Goal: Transaction & Acquisition: Purchase product/service

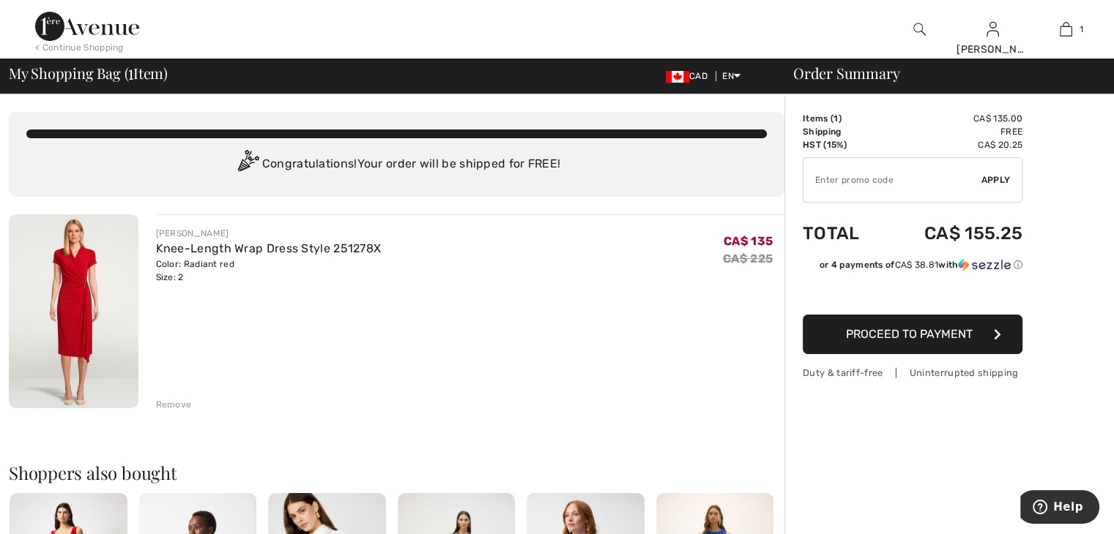
click at [817, 179] on input "TEXT" at bounding box center [892, 180] width 178 height 44
type input "EXTRA15"
click at [1000, 179] on span "Apply" at bounding box center [995, 180] width 29 height 13
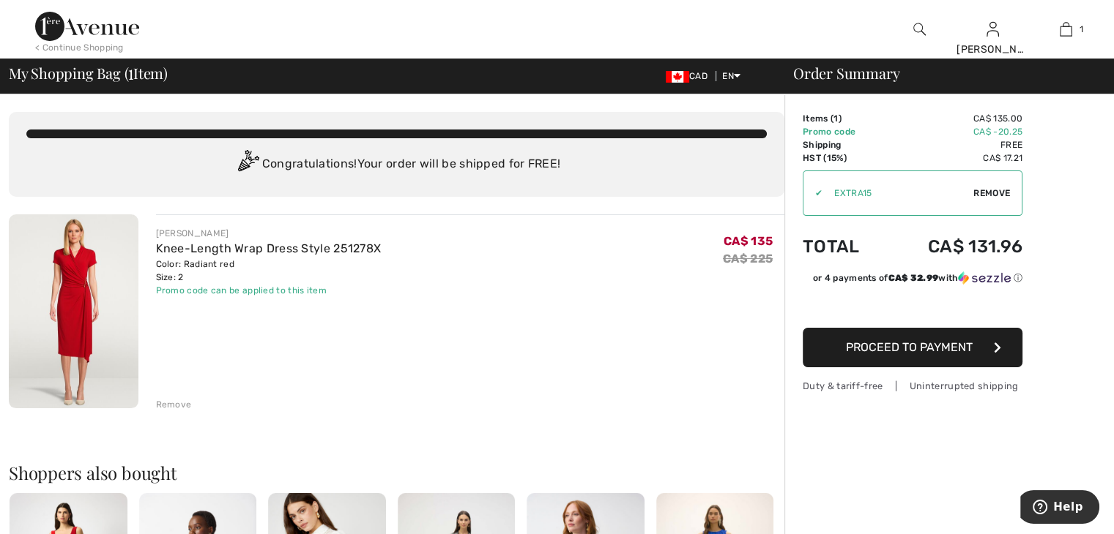
click at [83, 297] on img at bounding box center [74, 312] width 130 height 194
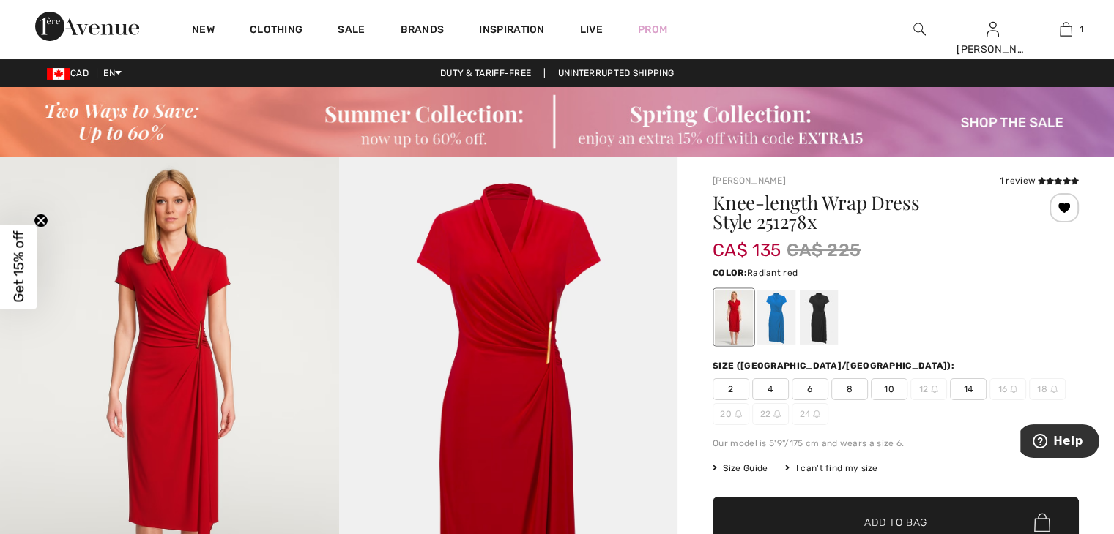
click at [187, 343] on img at bounding box center [169, 411] width 339 height 508
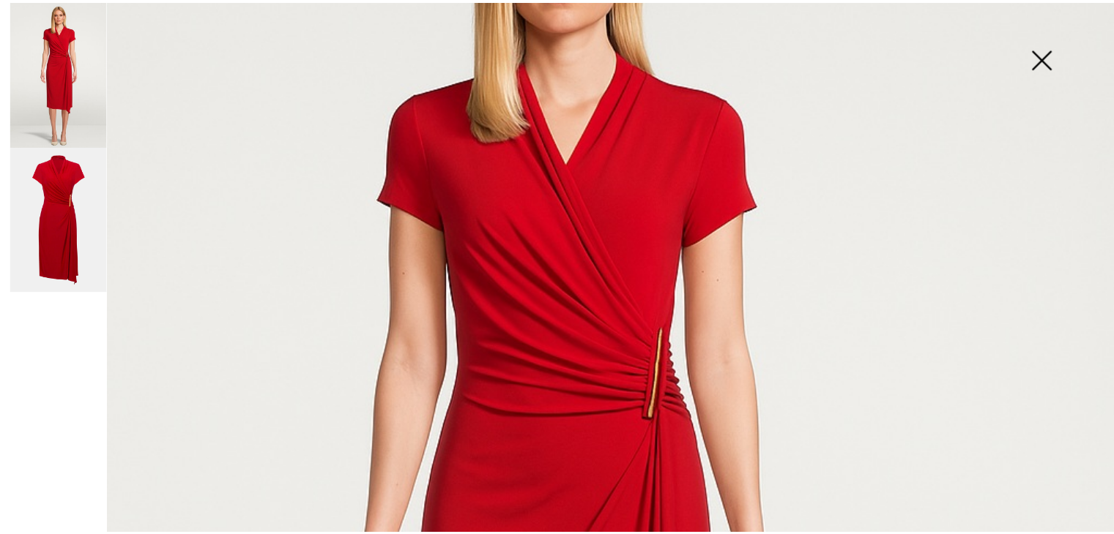
scroll to position [206, 0]
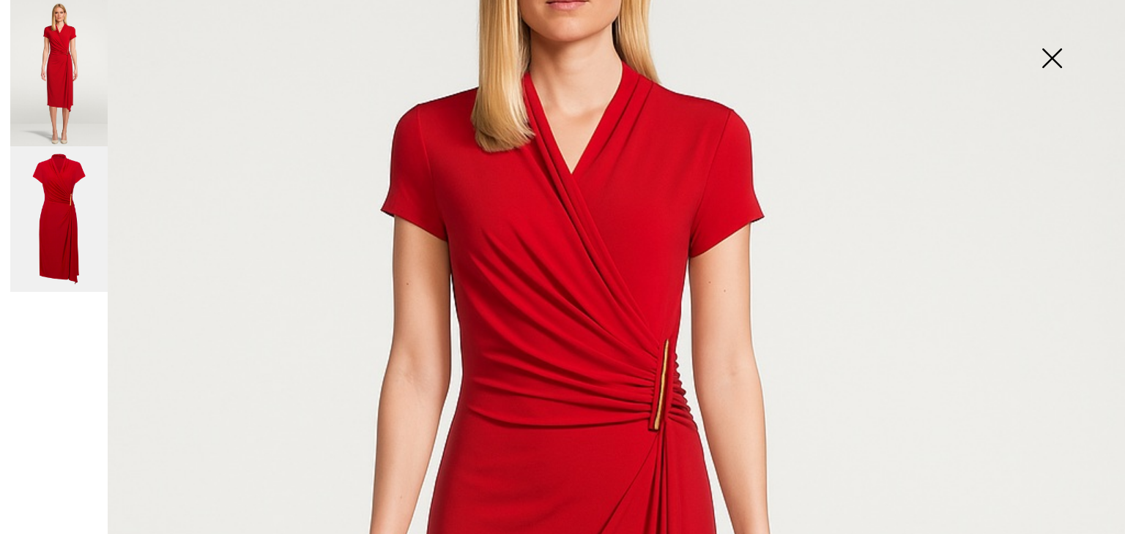
click at [64, 210] on img at bounding box center [58, 219] width 97 height 146
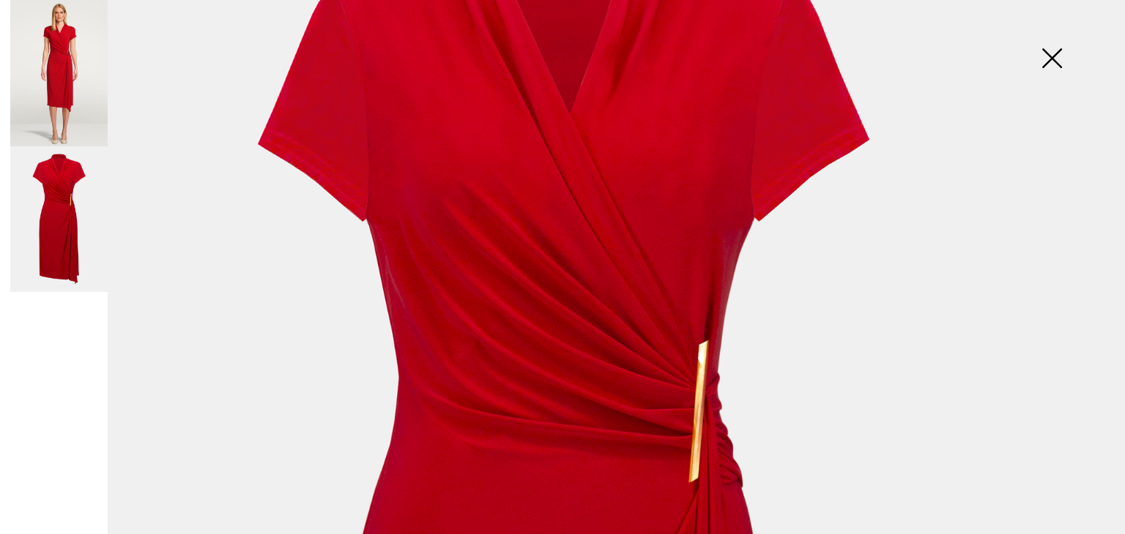
click at [1046, 62] on img at bounding box center [1051, 59] width 73 height 75
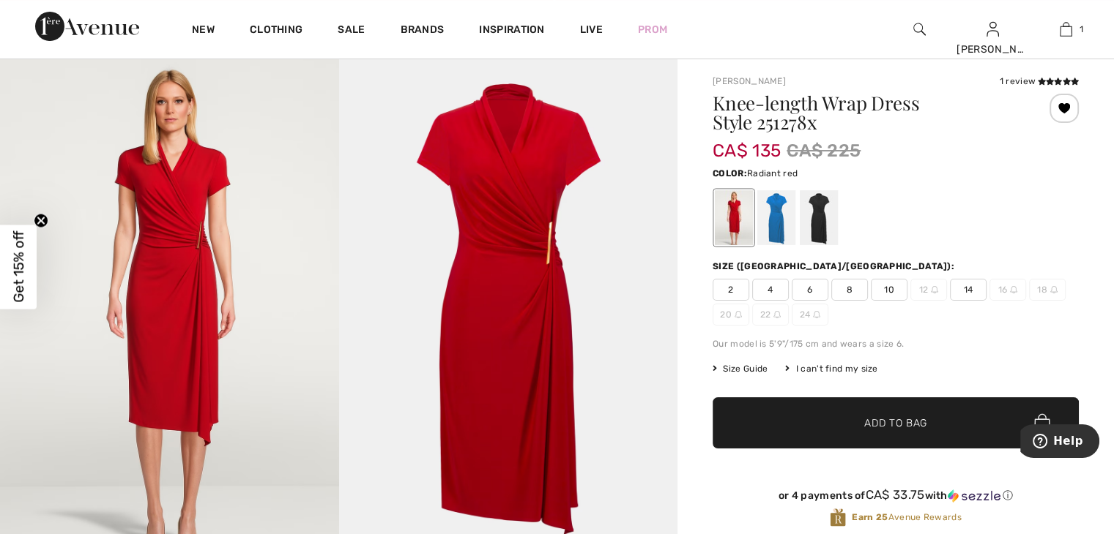
scroll to position [82, 0]
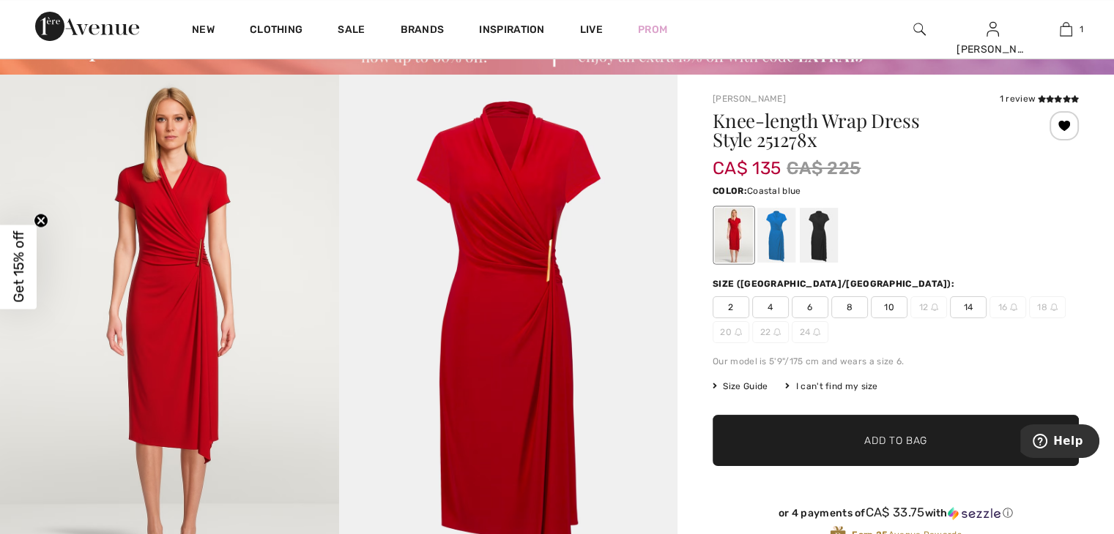
click at [770, 236] on div at bounding box center [776, 235] width 38 height 55
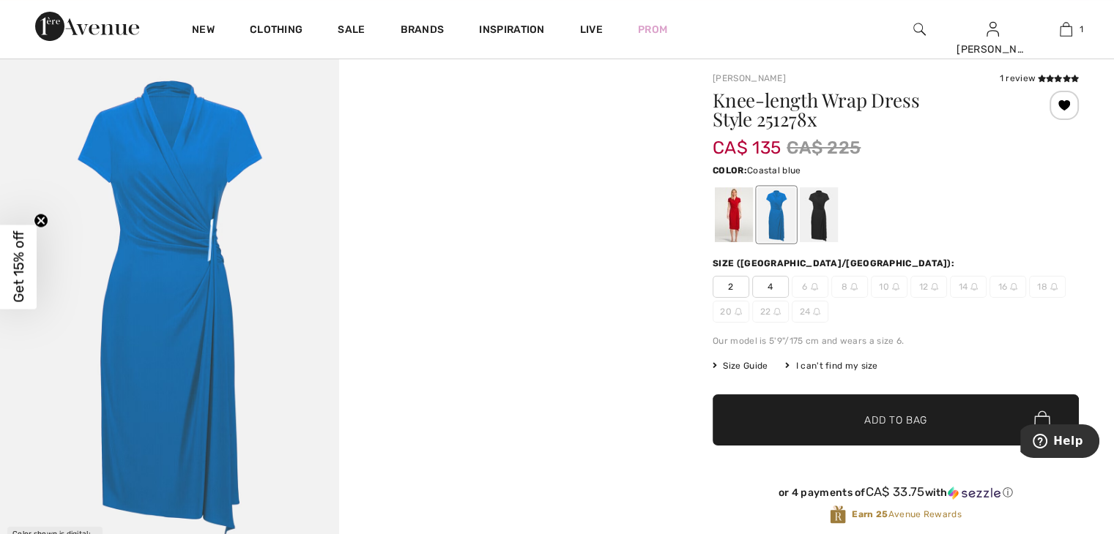
scroll to position [81, 0]
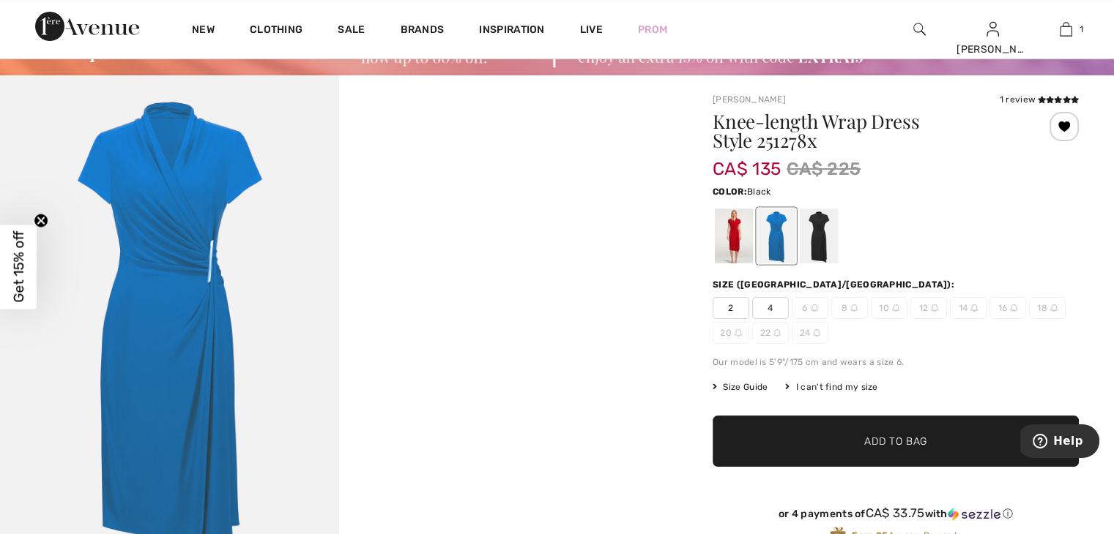
click at [819, 228] on div at bounding box center [819, 236] width 38 height 55
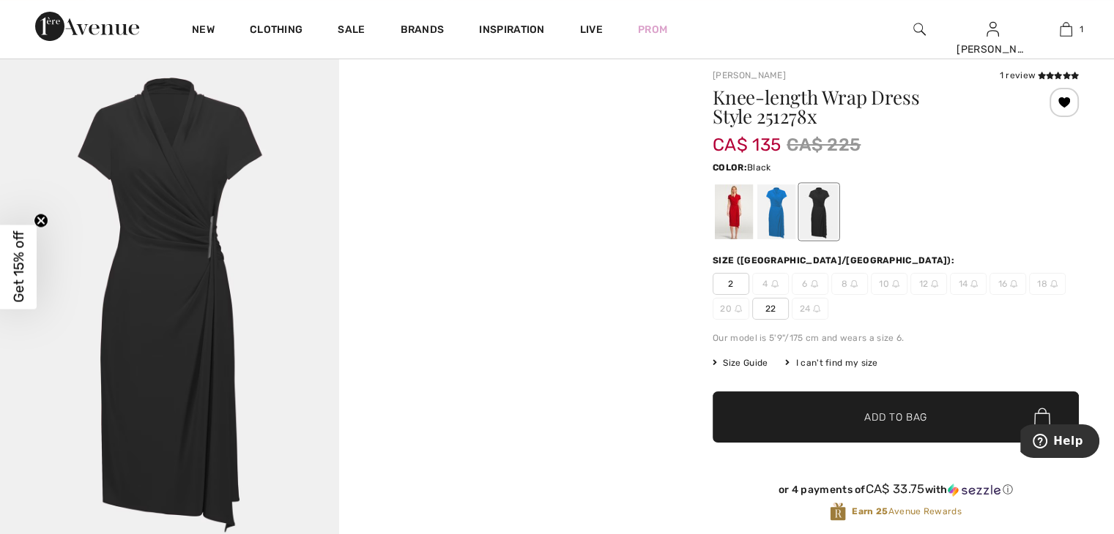
scroll to position [109, 0]
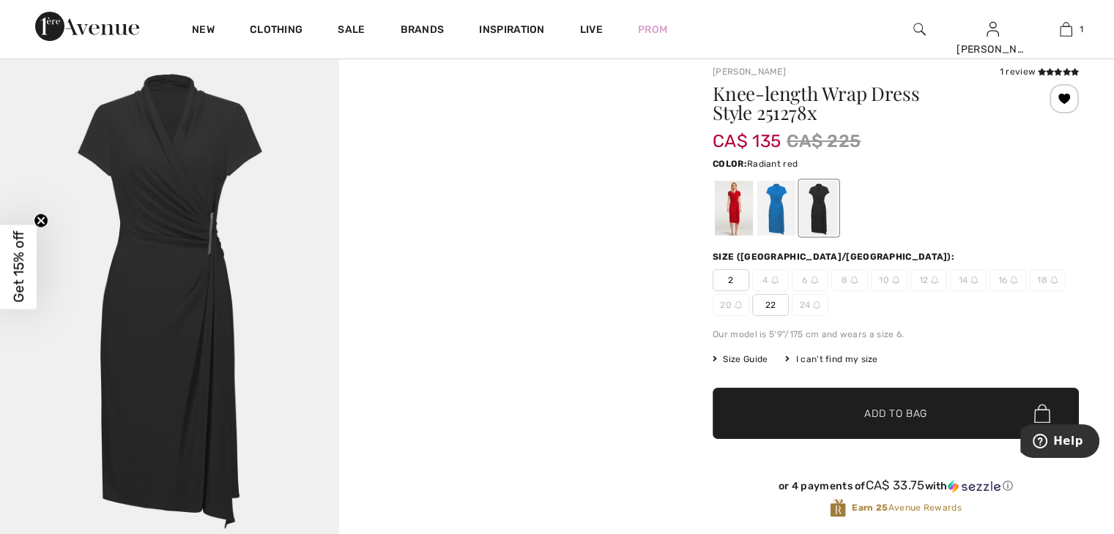
click at [735, 214] on div at bounding box center [734, 208] width 38 height 55
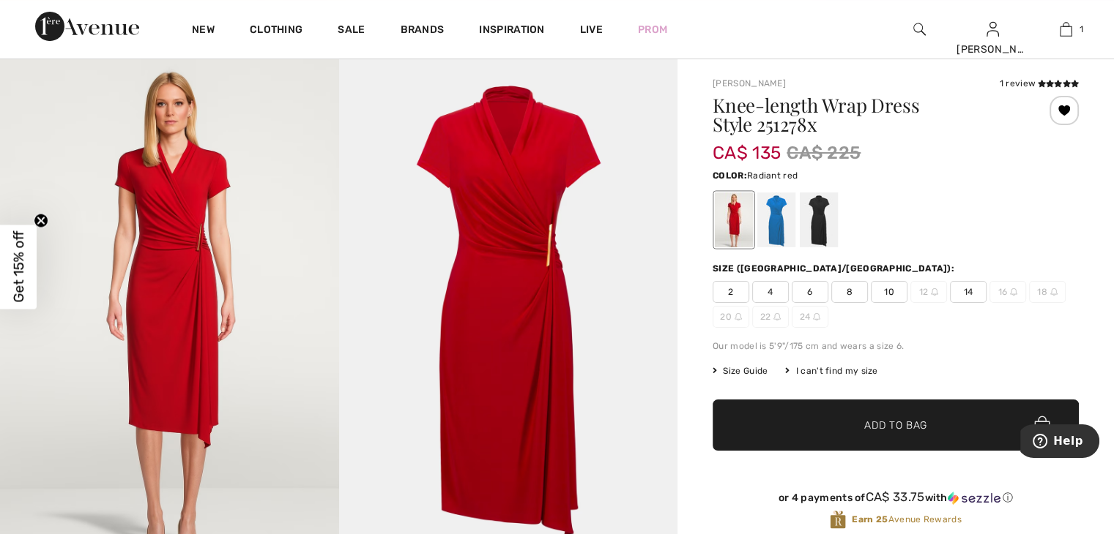
scroll to position [0, 0]
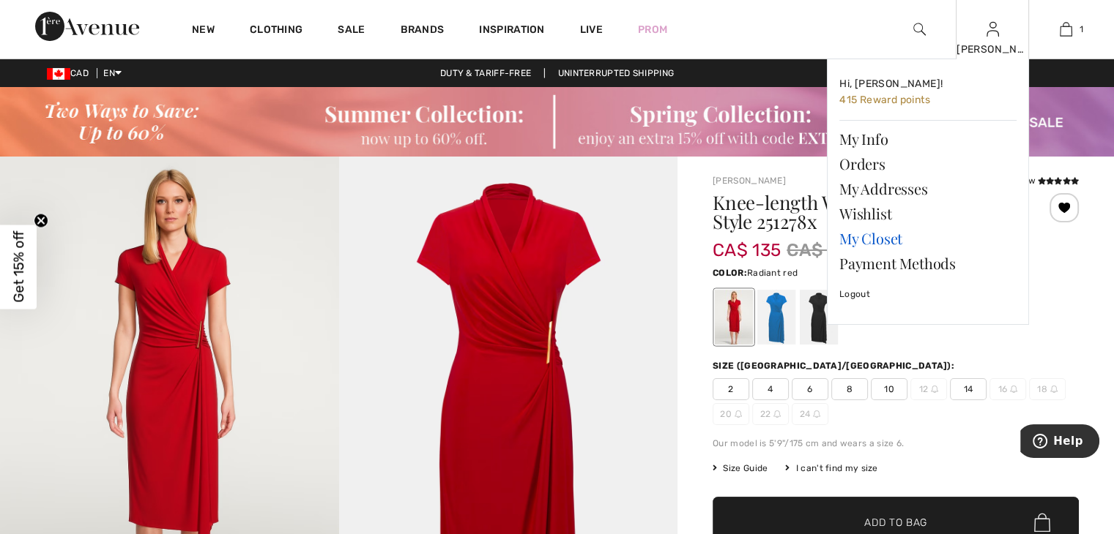
click at [855, 236] on link "My Closet" at bounding box center [927, 238] width 177 height 25
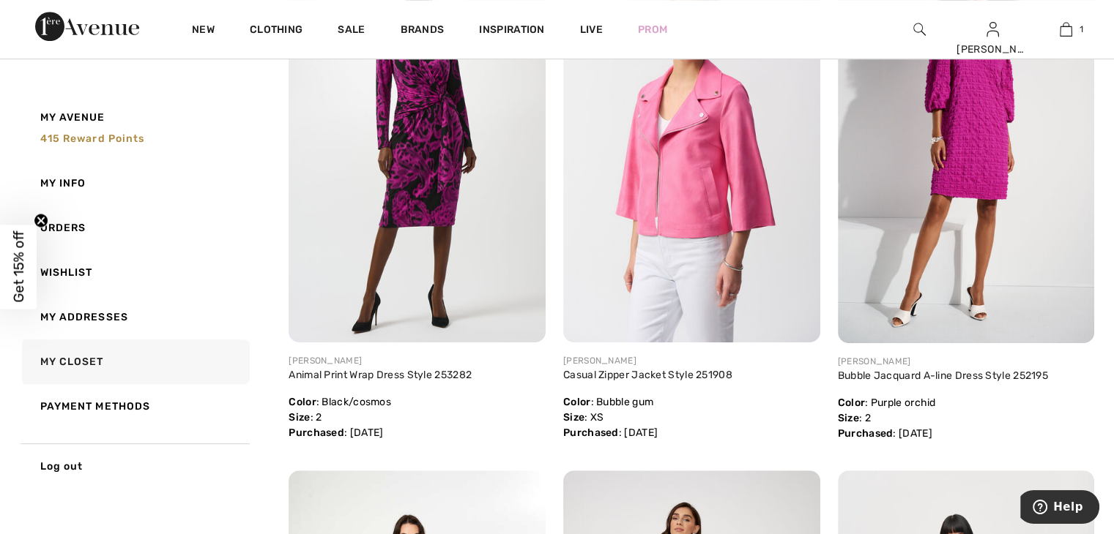
scroll to position [808, 0]
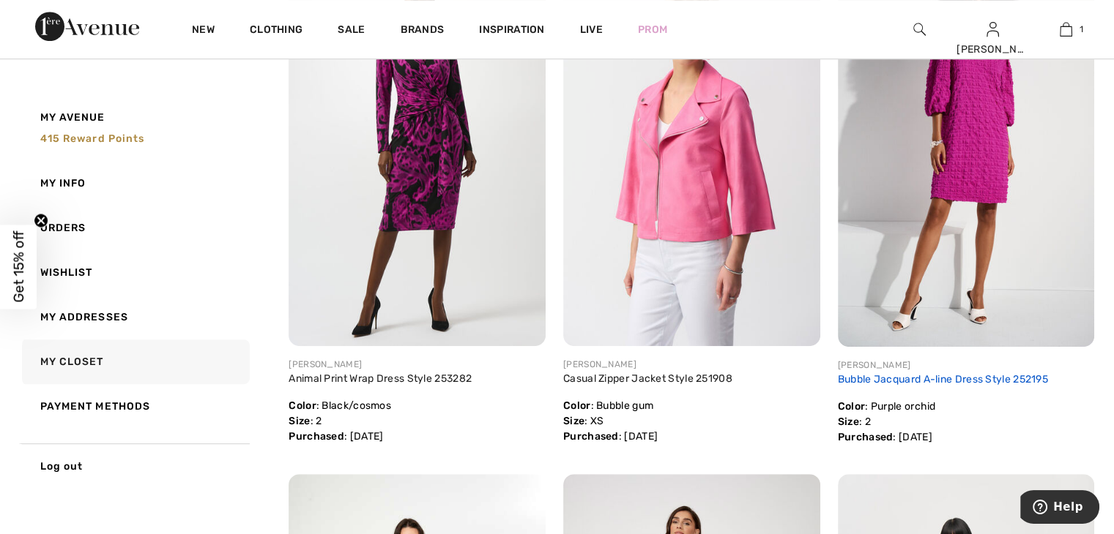
click at [988, 375] on link "Bubble Jacquard A-line Dress Style 252195" at bounding box center [943, 379] width 210 height 12
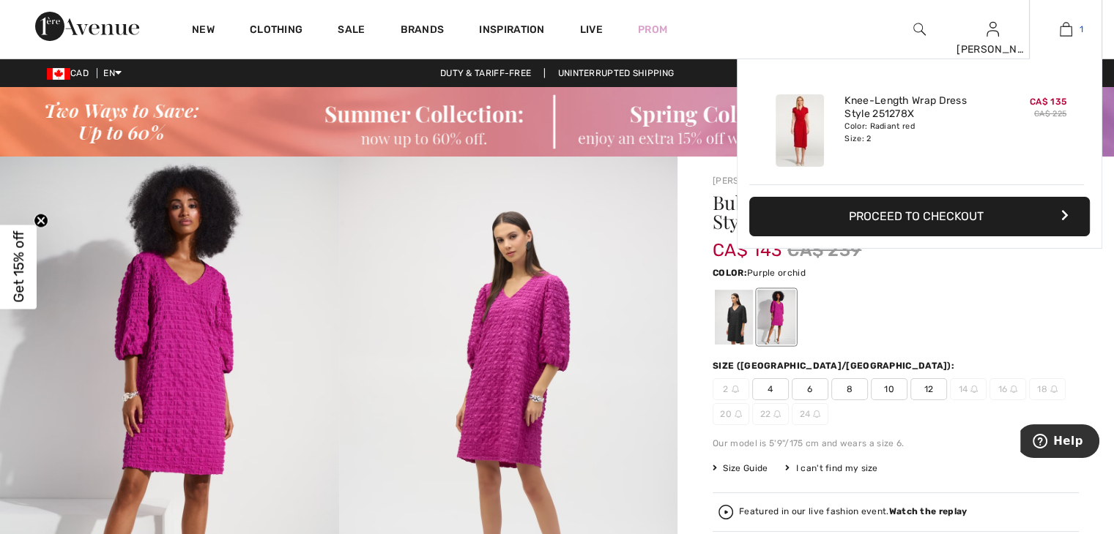
click at [1066, 26] on img at bounding box center [1065, 30] width 12 height 18
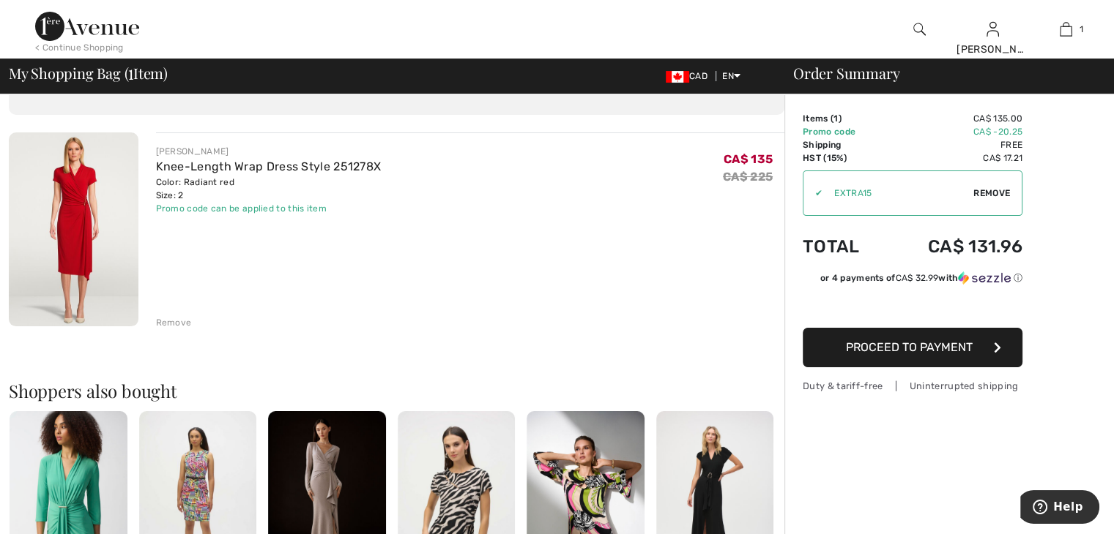
scroll to position [41, 0]
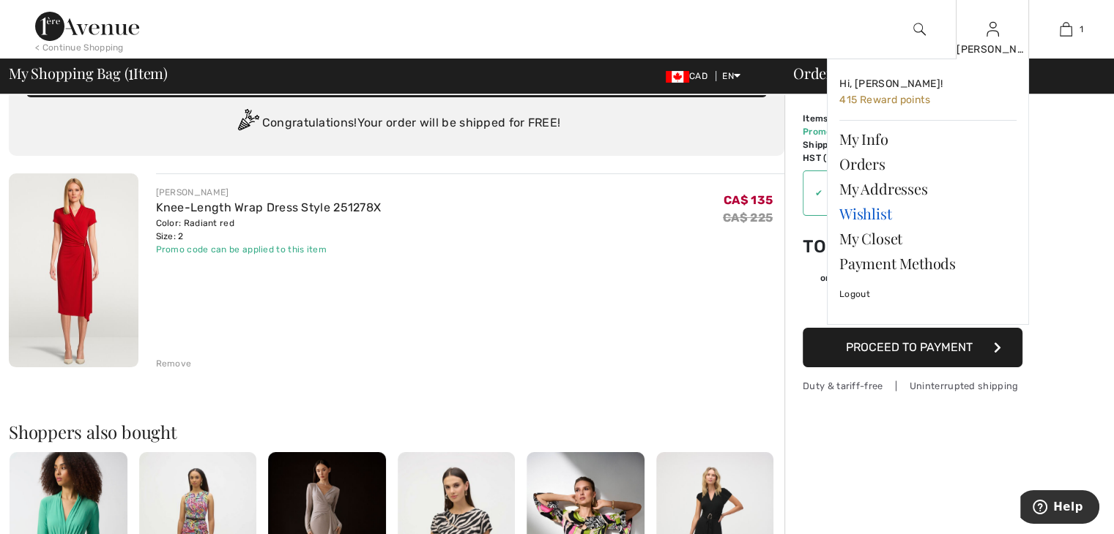
click at [865, 215] on link "Wishlist" at bounding box center [927, 213] width 177 height 25
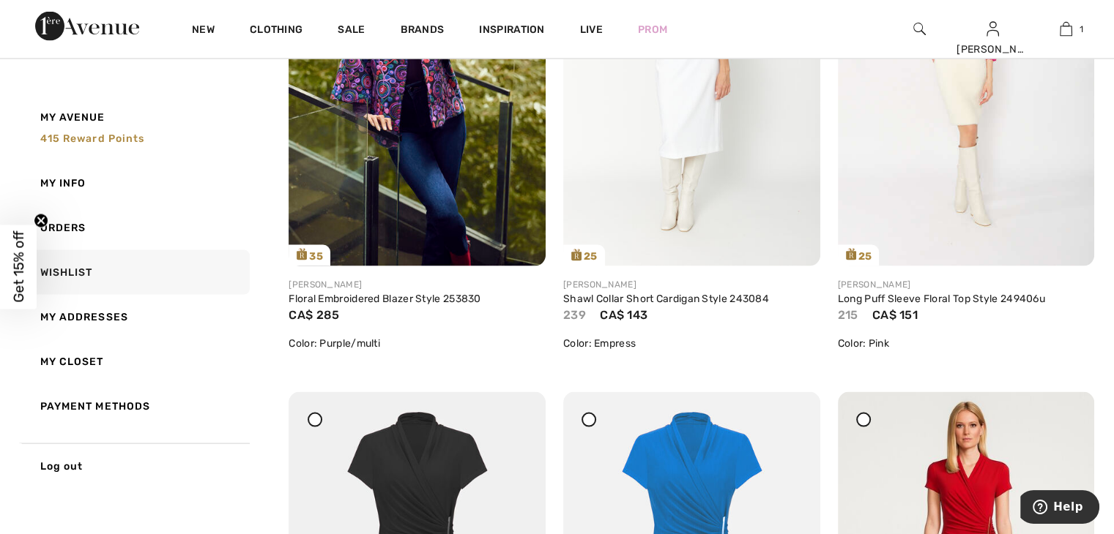
scroll to position [2937, 0]
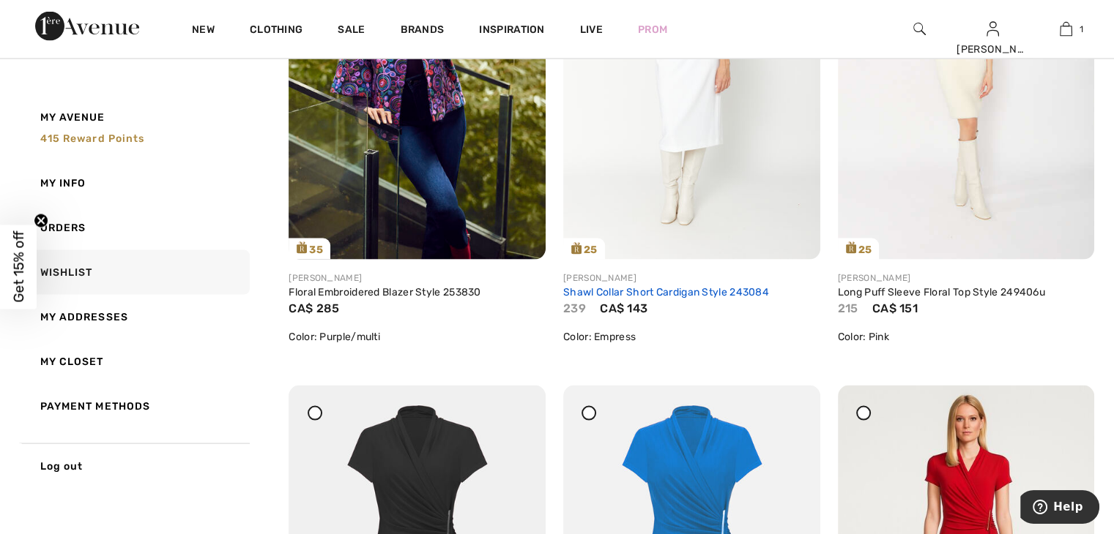
click at [703, 290] on link "Shawl Collar Short Cardigan Style 243084" at bounding box center [666, 292] width 206 height 12
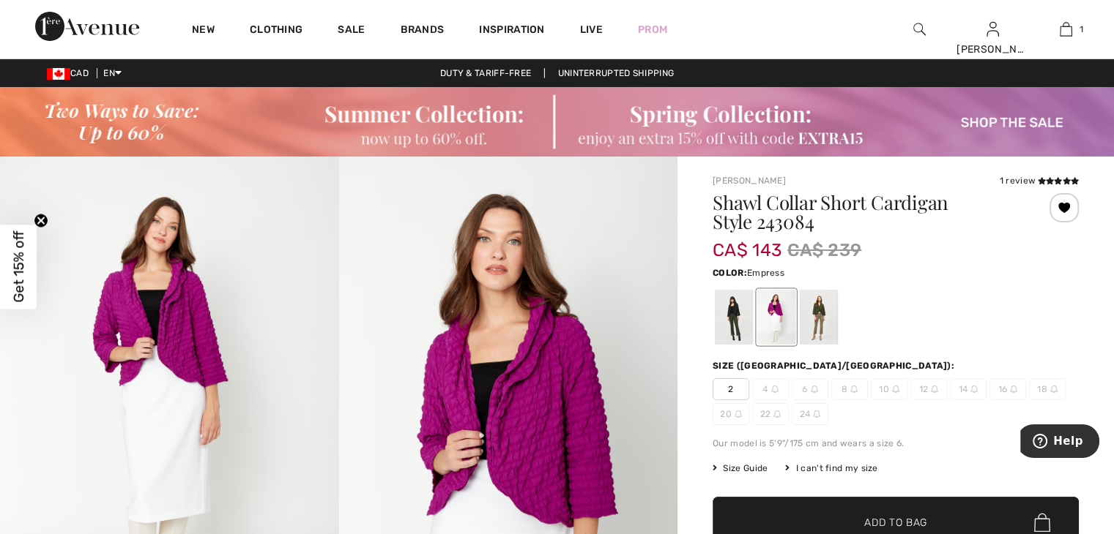
click at [732, 387] on span "2" at bounding box center [730, 390] width 37 height 22
click at [841, 515] on span "✔ Added to Bag" at bounding box center [873, 522] width 89 height 15
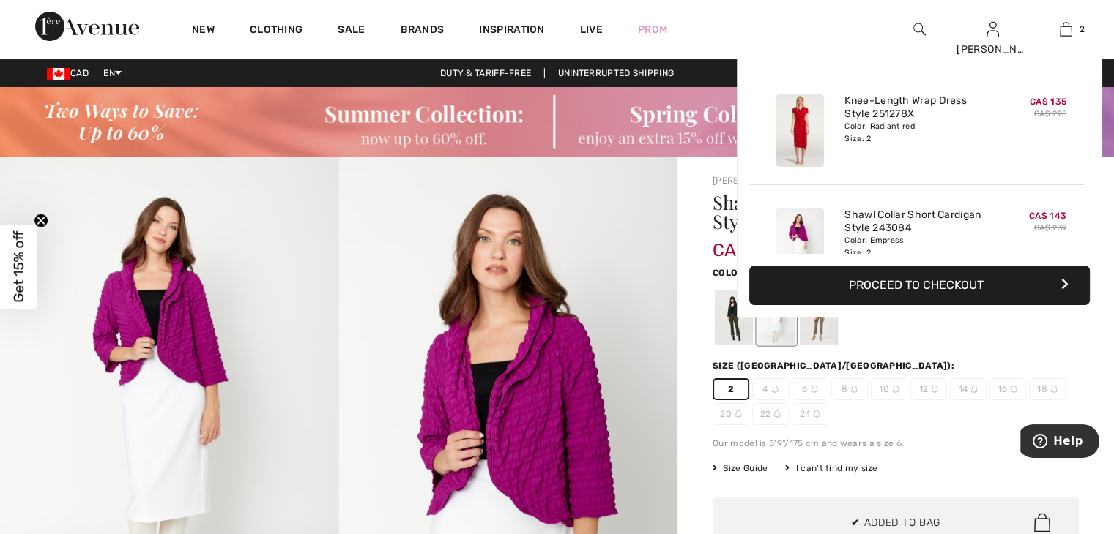
scroll to position [45, 0]
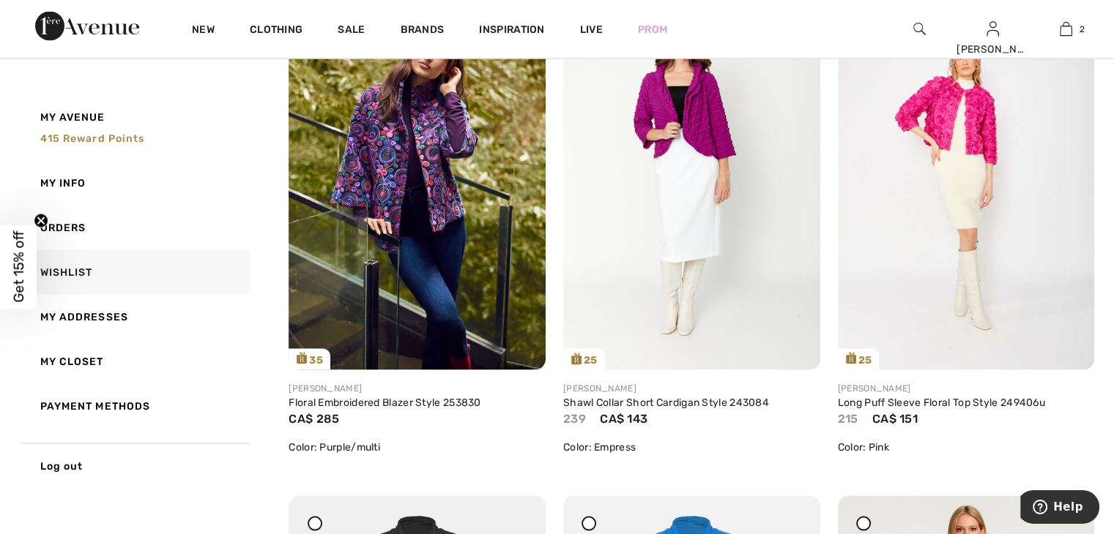
scroll to position [2807, 0]
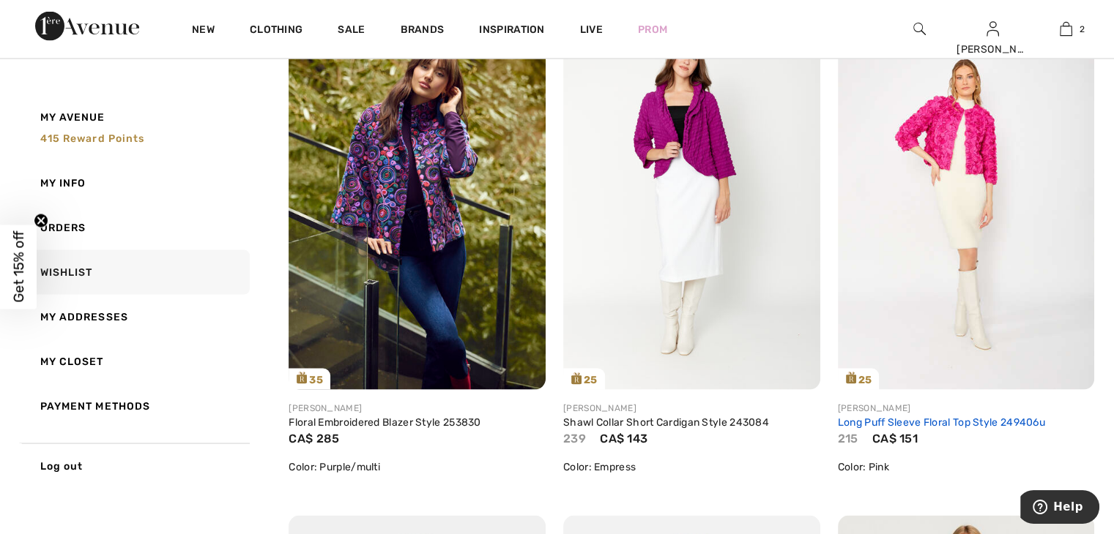
click at [996, 422] on link "Long Puff Sleeve Floral Top Style 249406u" at bounding box center [941, 423] width 207 height 12
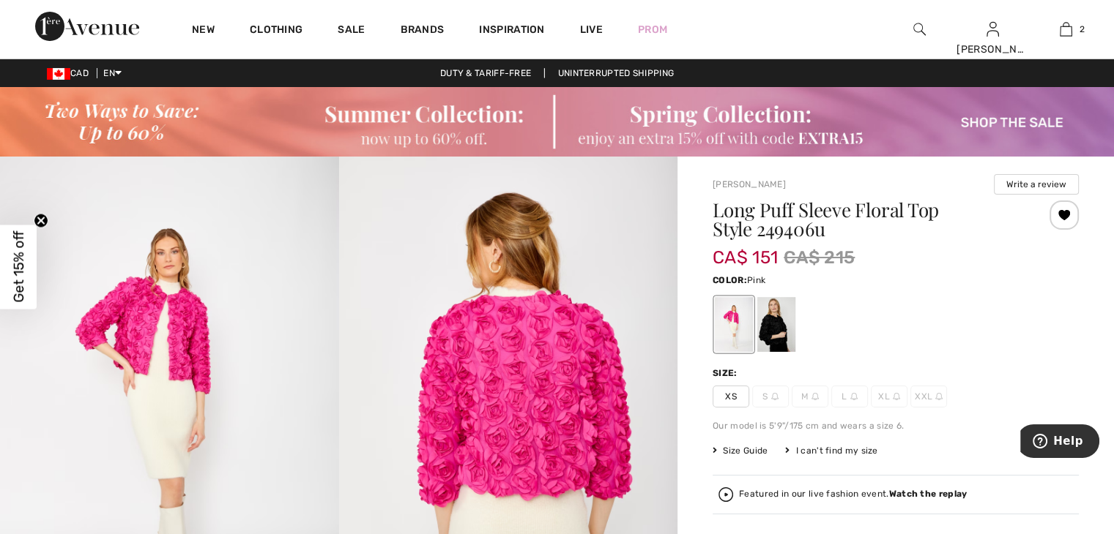
click at [731, 396] on span "XS" at bounding box center [730, 397] width 37 height 22
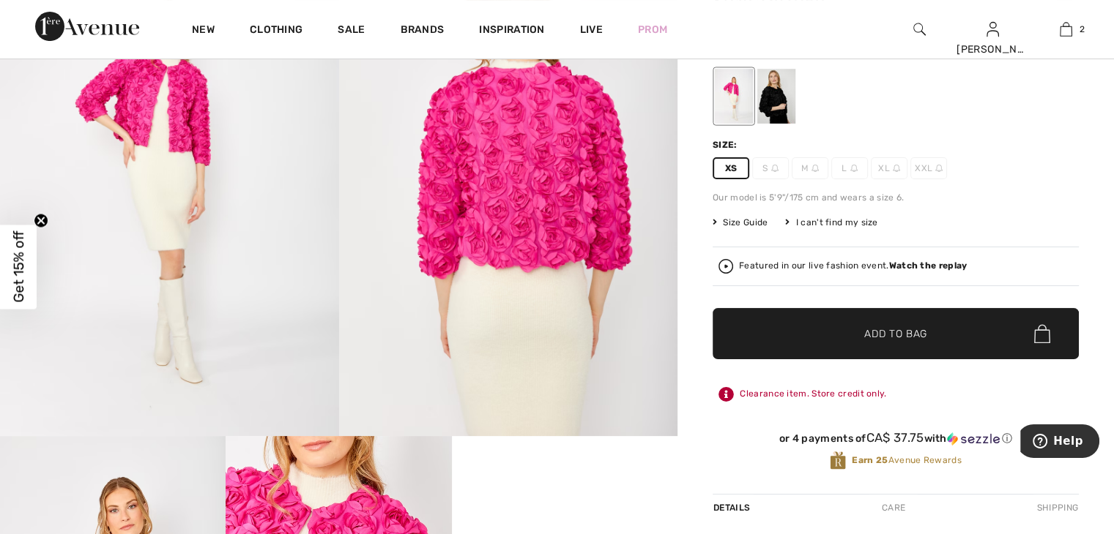
scroll to position [248, 0]
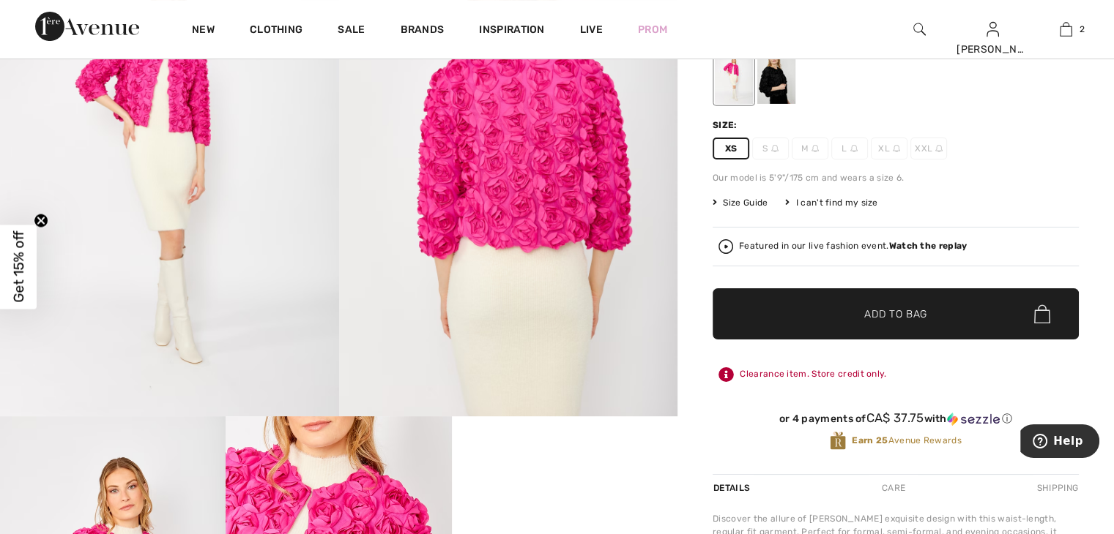
click at [911, 309] on span "Add to Bag" at bounding box center [895, 314] width 63 height 15
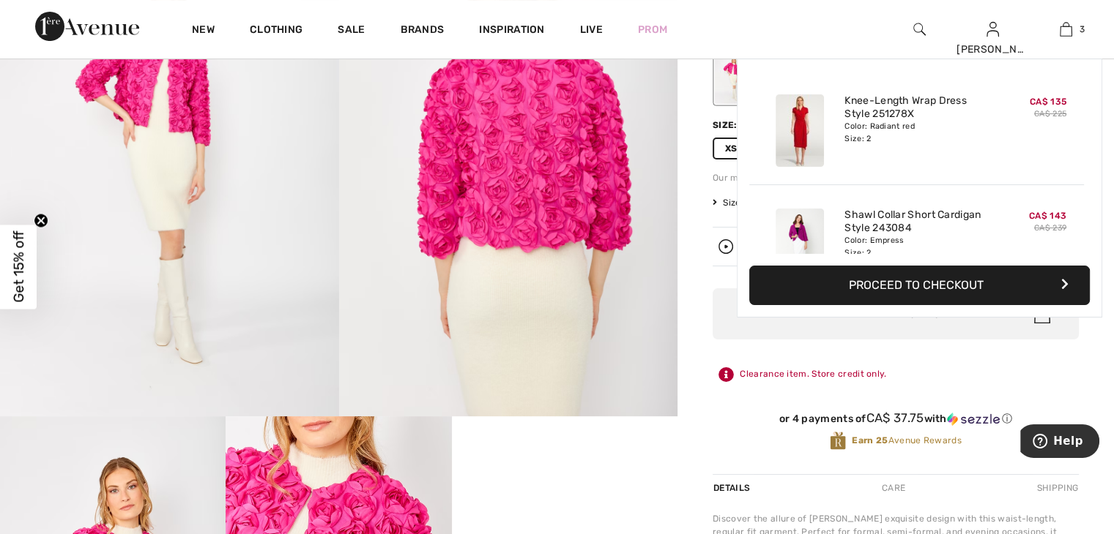
scroll to position [158, 0]
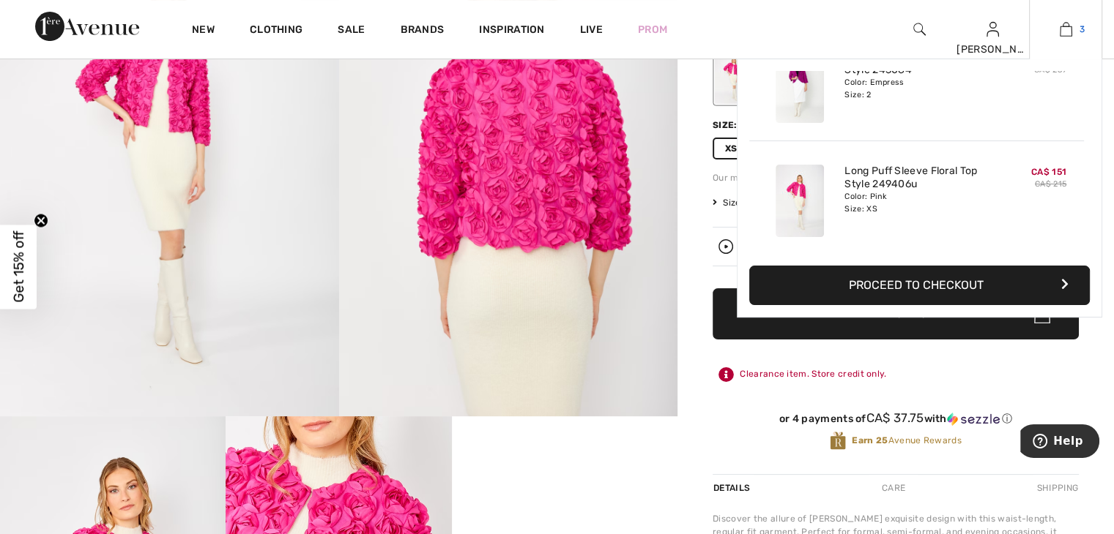
click at [1064, 29] on img at bounding box center [1065, 30] width 12 height 18
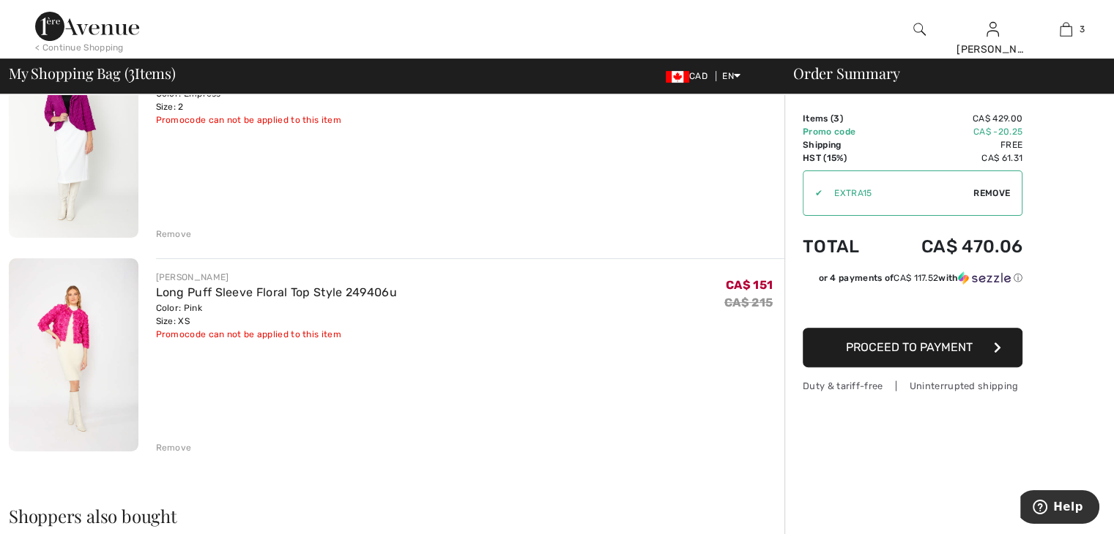
scroll to position [335, 0]
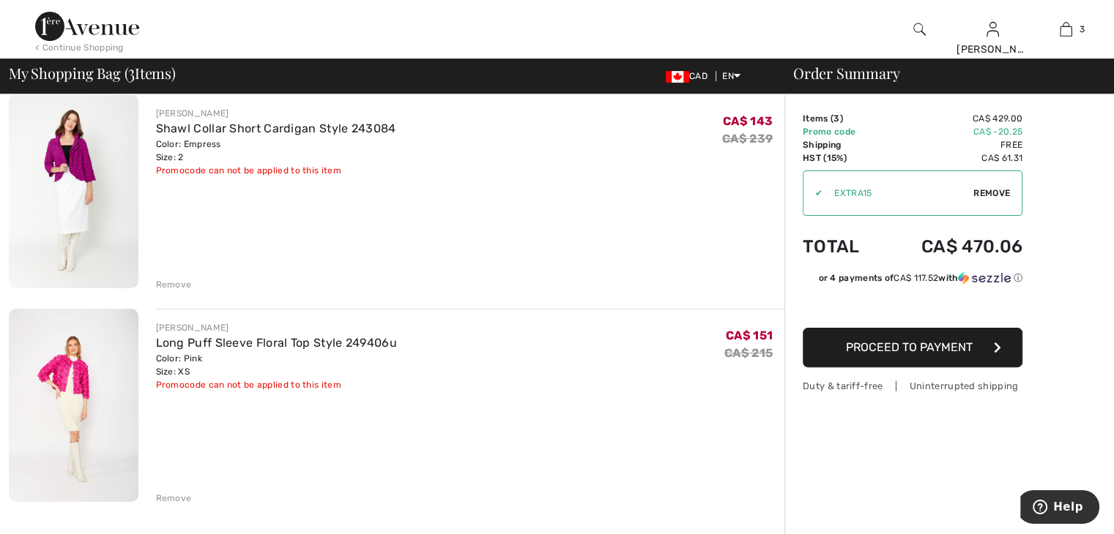
click at [174, 499] on div "Remove" at bounding box center [174, 498] width 36 height 13
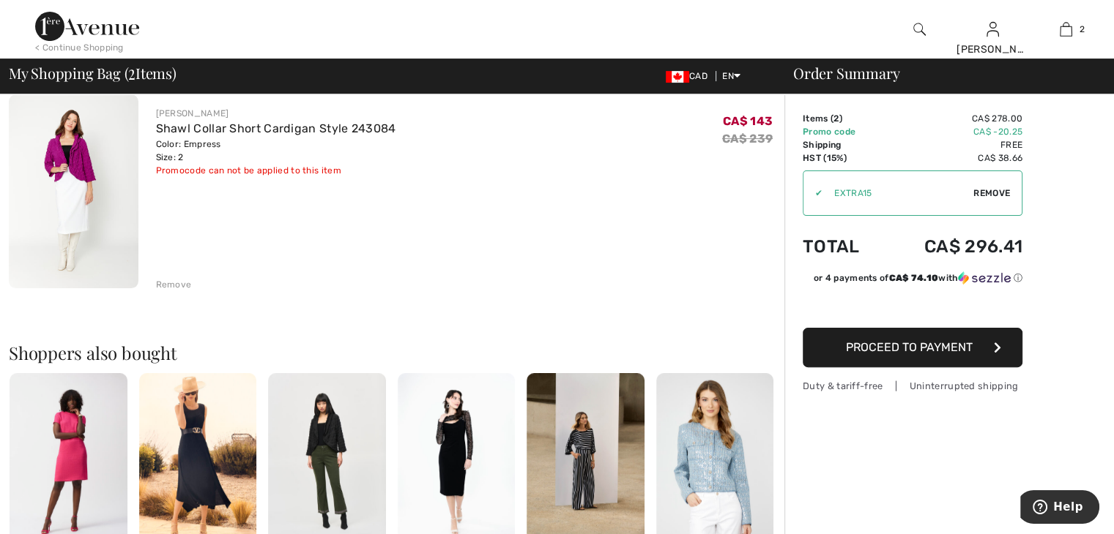
click at [181, 283] on div "Remove" at bounding box center [174, 284] width 36 height 13
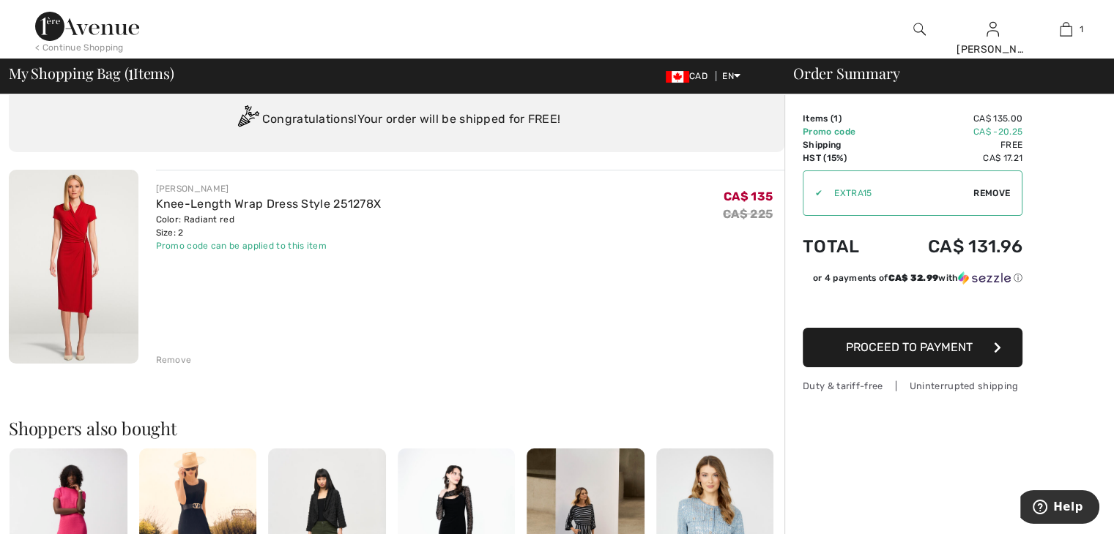
scroll to position [0, 0]
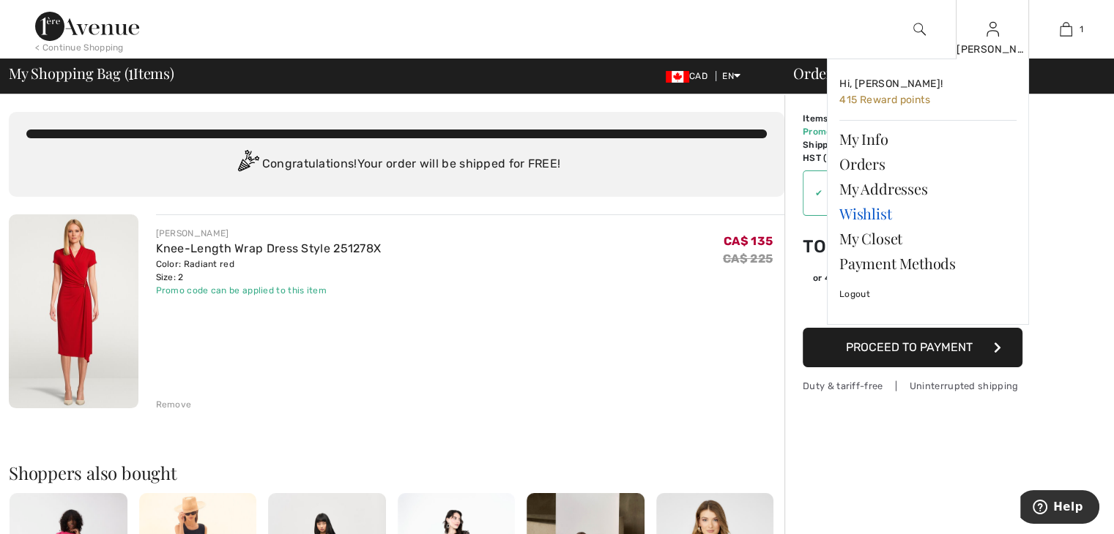
click at [875, 215] on link "Wishlist" at bounding box center [927, 213] width 177 height 25
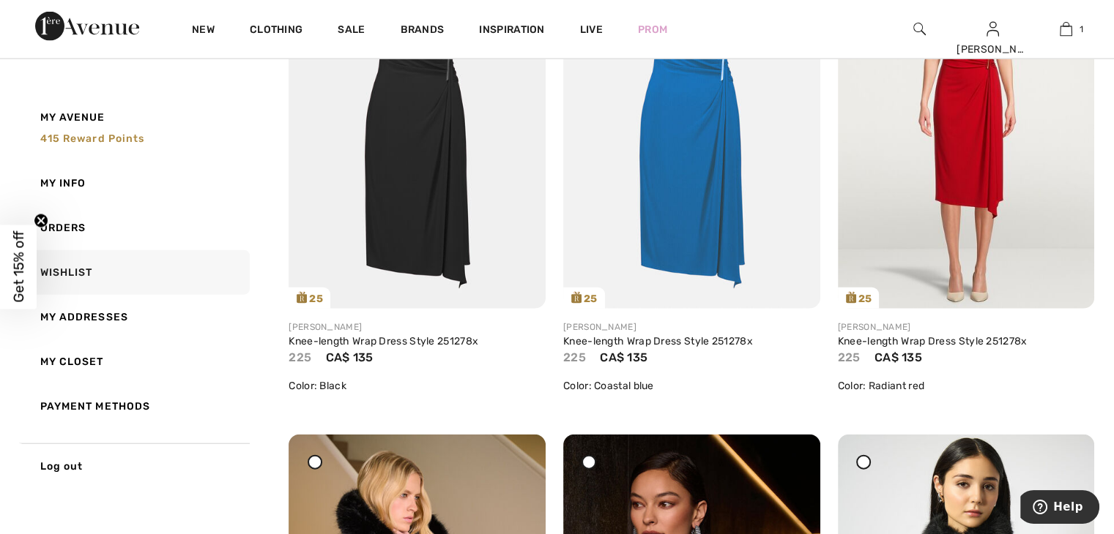
scroll to position [3412, 0]
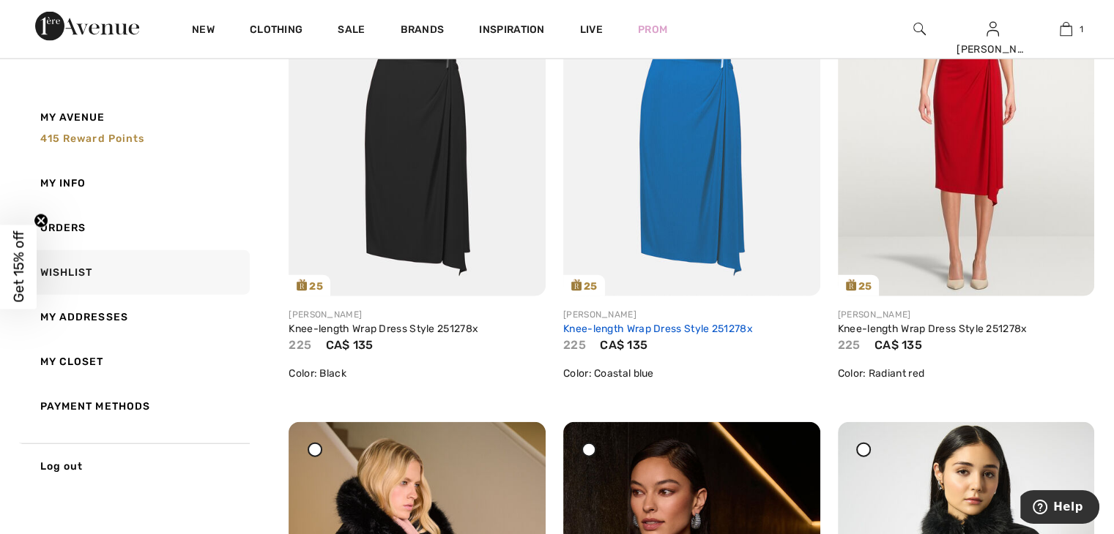
click at [673, 329] on link "Knee-length Wrap Dress Style 251278x" at bounding box center [658, 329] width 190 height 12
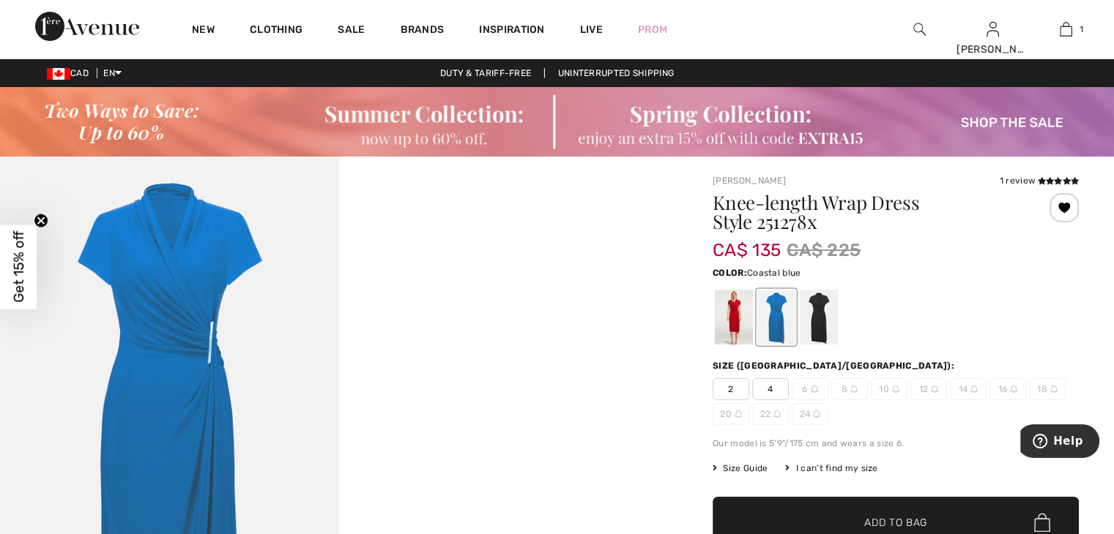
click at [740, 387] on span "2" at bounding box center [730, 390] width 37 height 22
click at [876, 507] on span "✔ Added to Bag Add to Bag" at bounding box center [895, 522] width 366 height 51
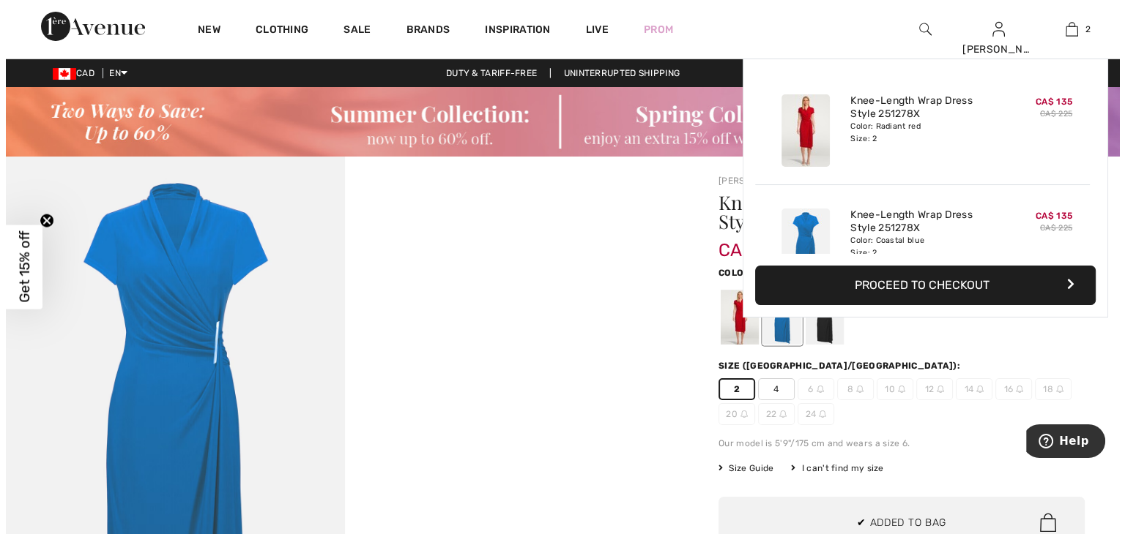
scroll to position [45, 0]
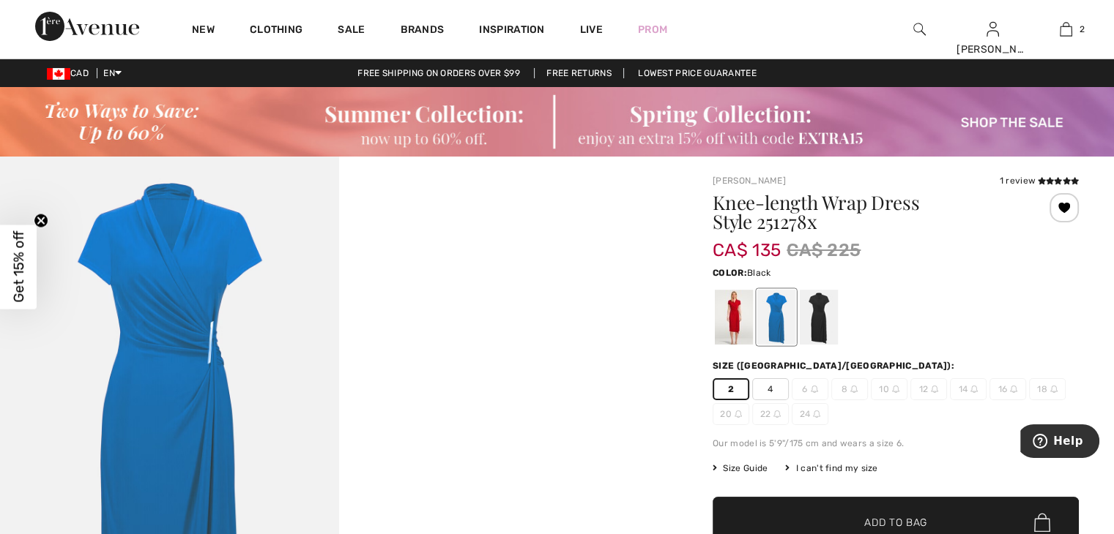
click at [827, 317] on div at bounding box center [819, 317] width 38 height 55
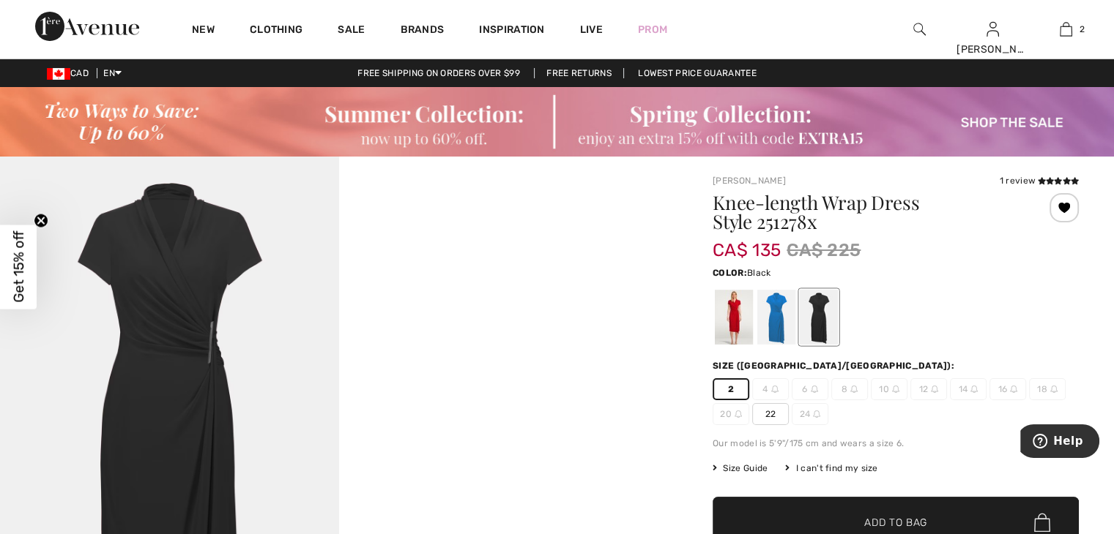
click at [212, 357] on img at bounding box center [169, 411] width 339 height 508
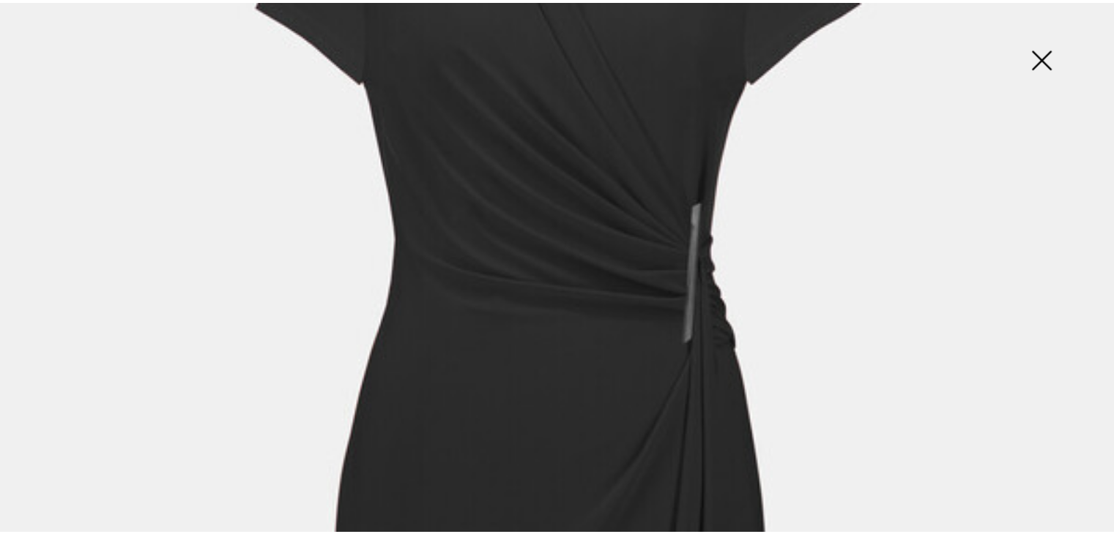
scroll to position [248, 0]
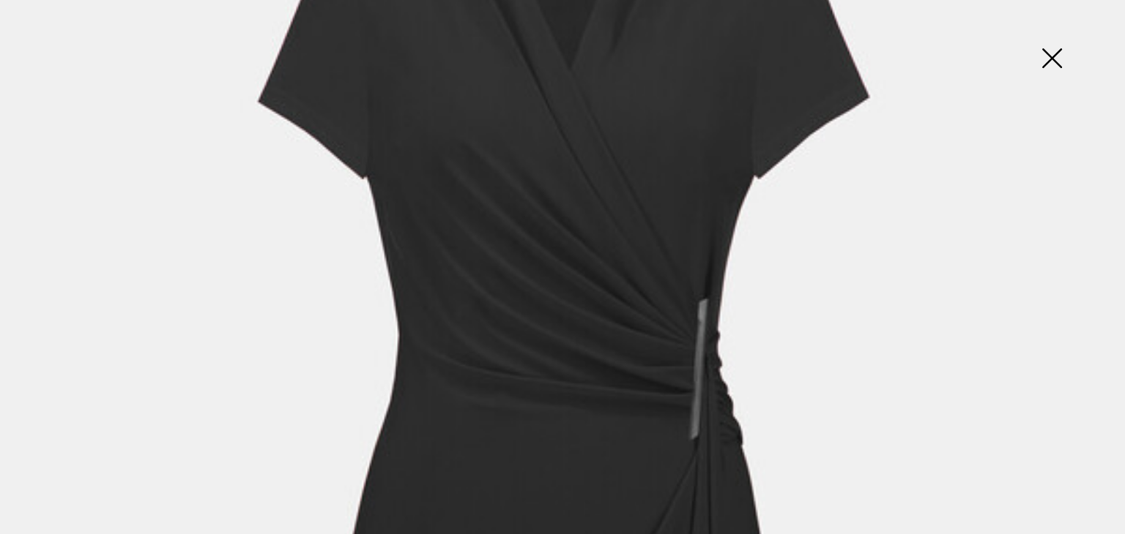
click at [1046, 58] on img at bounding box center [1051, 59] width 73 height 75
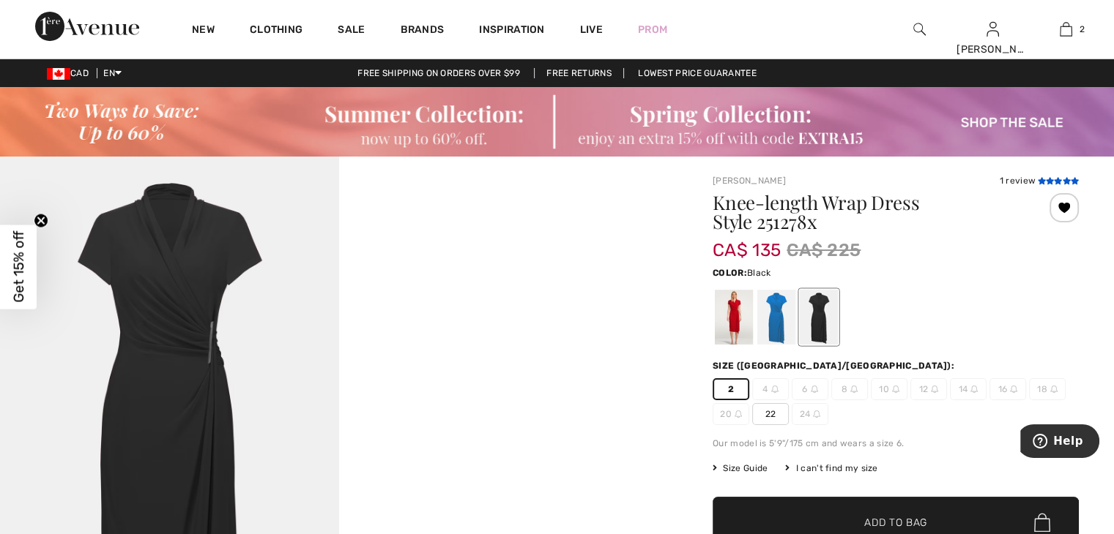
click at [1040, 179] on icon at bounding box center [1041, 180] width 8 height 7
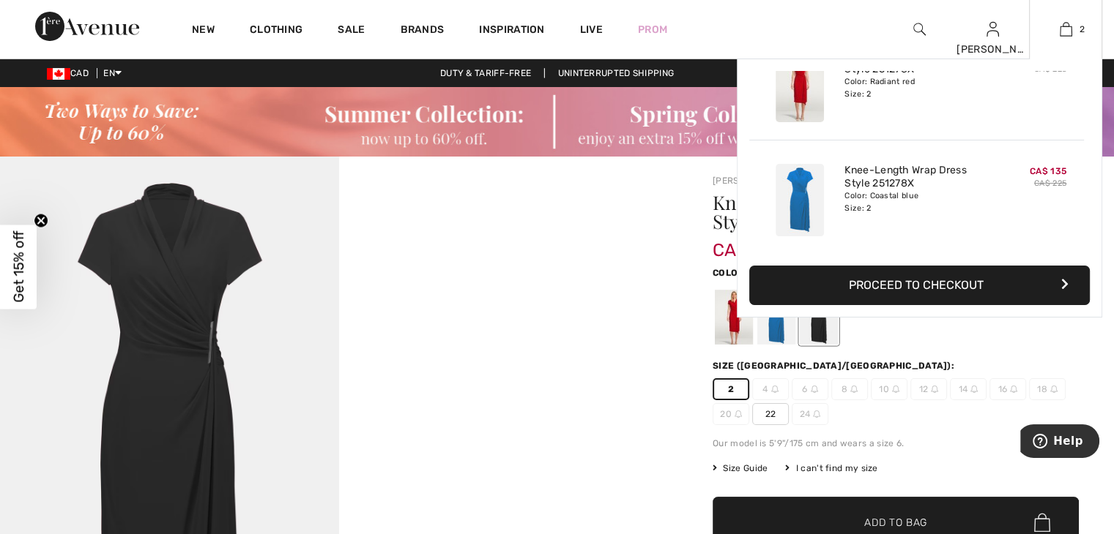
click at [995, 283] on button "Proceed to Checkout" at bounding box center [919, 286] width 340 height 40
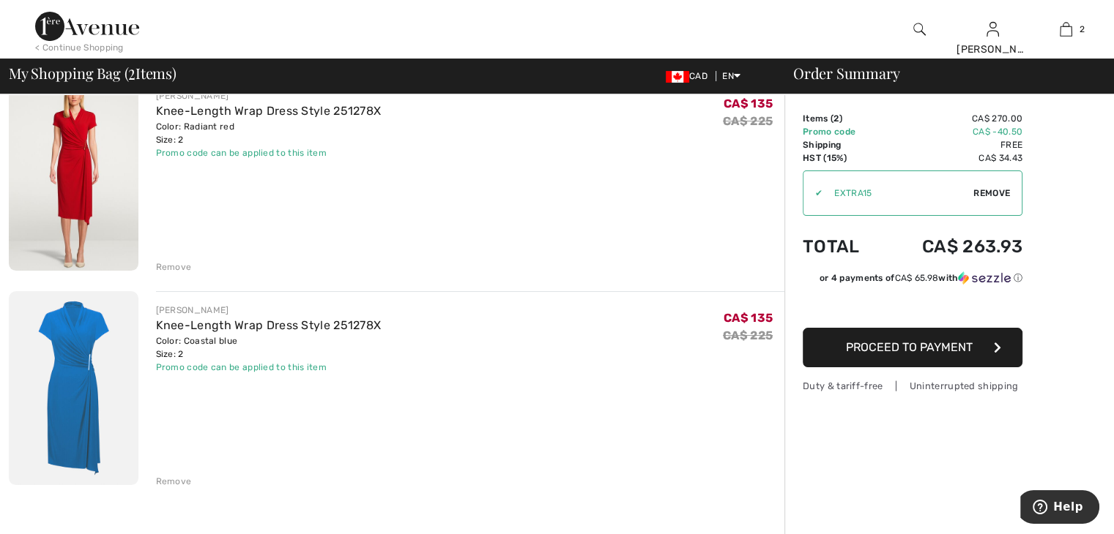
scroll to position [134, 0]
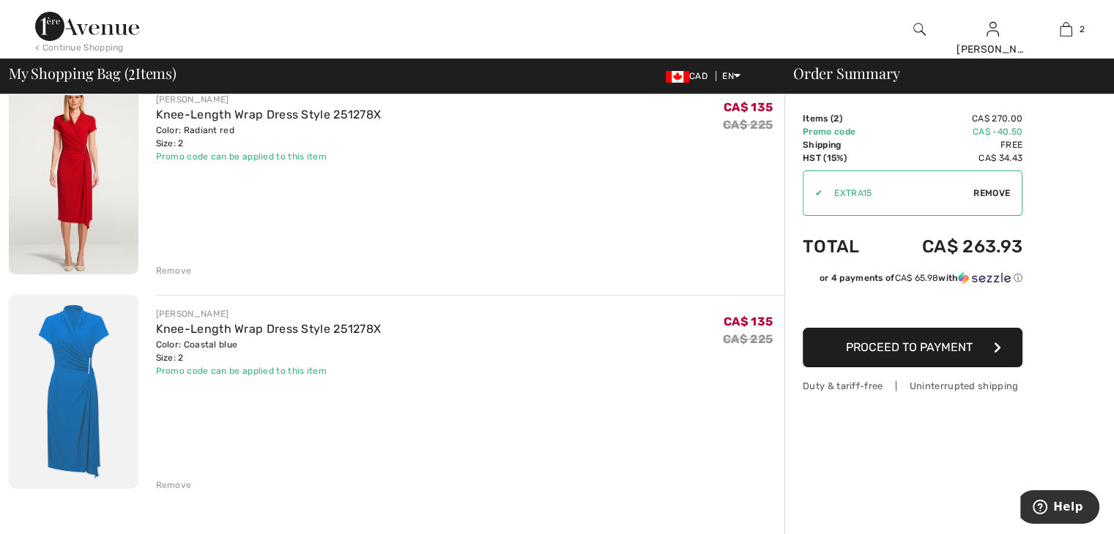
click at [70, 385] on img at bounding box center [74, 392] width 130 height 194
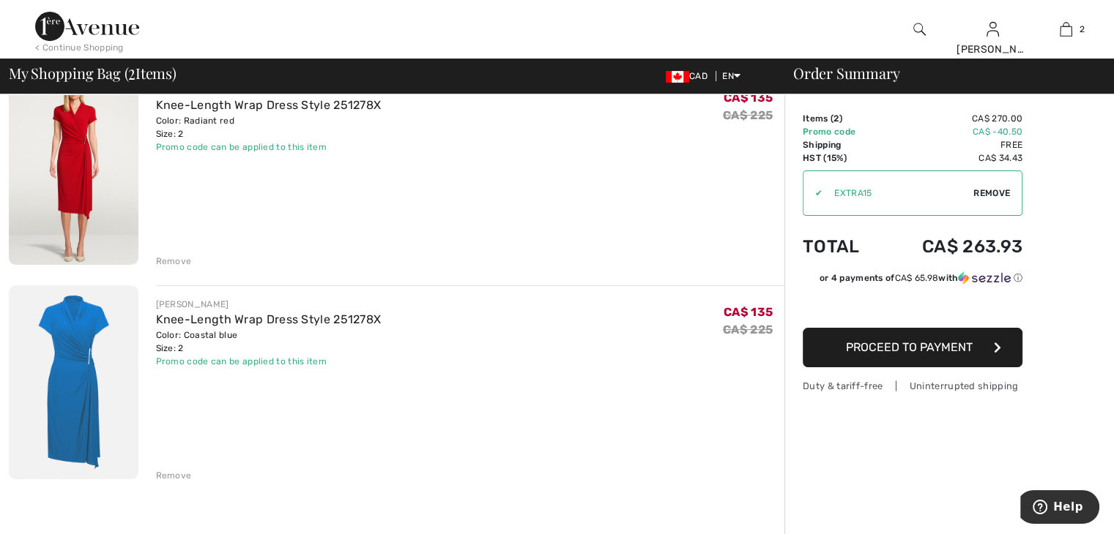
scroll to position [143, 0]
